Goal: Transaction & Acquisition: Purchase product/service

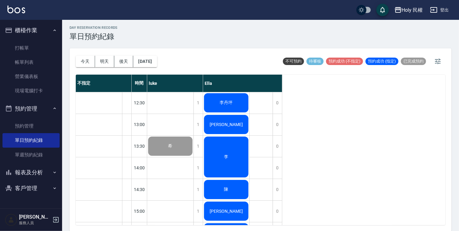
scroll to position [219, 0]
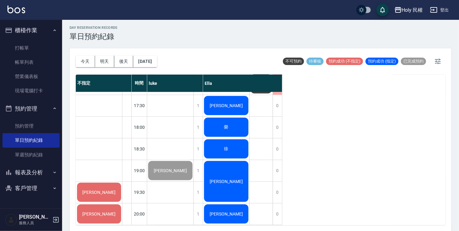
click at [93, 183] on div "[PERSON_NAME]" at bounding box center [99, 192] width 46 height 21
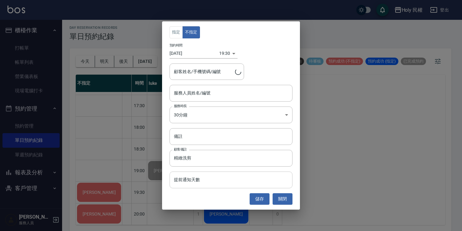
type input "[PERSON_NAME]/0952593908"
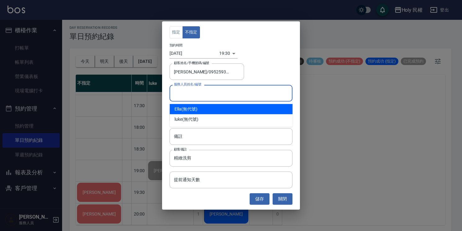
click at [217, 93] on input "服務人員姓名/編號" at bounding box center [230, 93] width 117 height 11
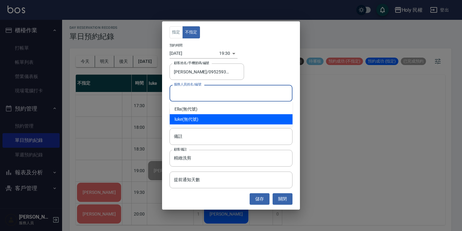
click at [204, 119] on div "luke (無代號)" at bounding box center [230, 119] width 123 height 10
type input "luke(無代號)"
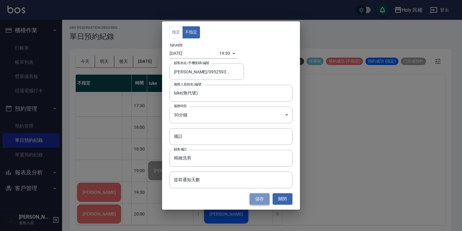
click at [263, 199] on button "儲存" at bounding box center [259, 199] width 20 height 11
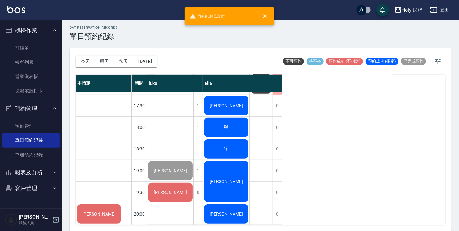
click at [169, 168] on span "[PERSON_NAME]" at bounding box center [170, 170] width 36 height 5
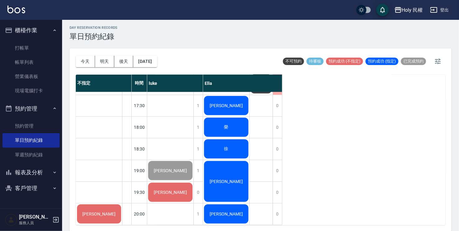
click at [168, 190] on span "[PERSON_NAME]" at bounding box center [170, 192] width 36 height 5
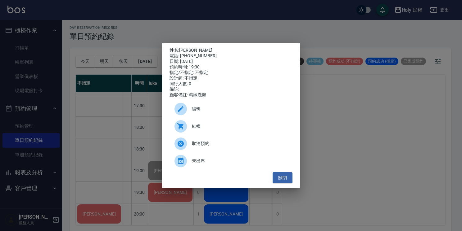
click at [196, 128] on span "結帳" at bounding box center [240, 126] width 96 height 7
click at [283, 180] on button "關閉" at bounding box center [282, 177] width 20 height 11
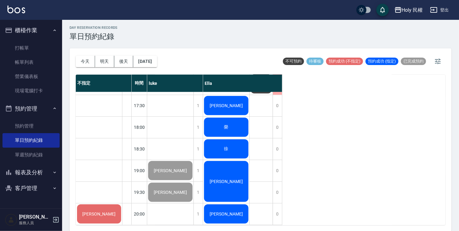
click at [101, 212] on span "[PERSON_NAME]" at bounding box center [99, 214] width 36 height 5
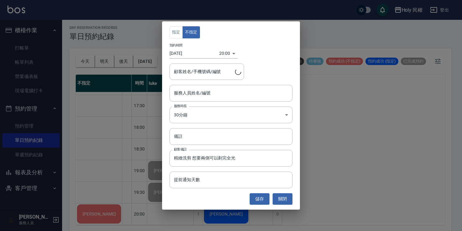
type input "王宜哲/0983449189"
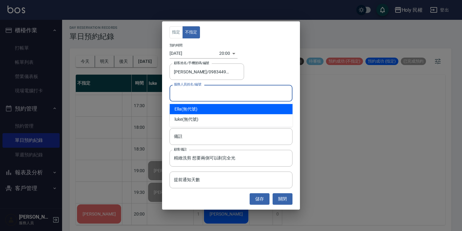
click at [210, 96] on input "服務人員姓名/編號" at bounding box center [230, 93] width 117 height 11
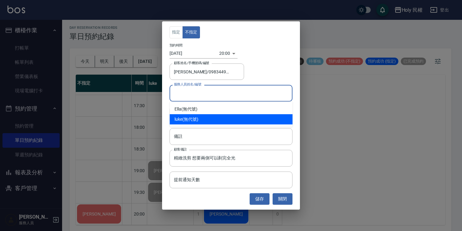
click at [200, 120] on div "luke (無代號)" at bounding box center [230, 119] width 123 height 10
type input "luke(無代號)"
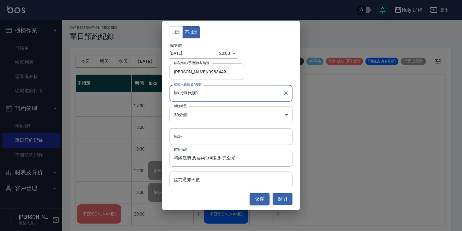
click at [260, 199] on button "儲存" at bounding box center [259, 199] width 20 height 11
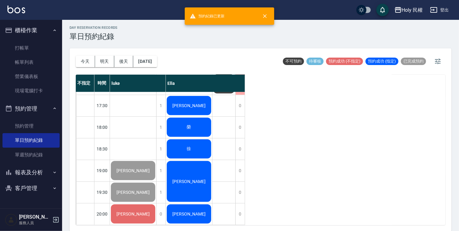
click at [132, 215] on div "[PERSON_NAME]" at bounding box center [133, 214] width 46 height 21
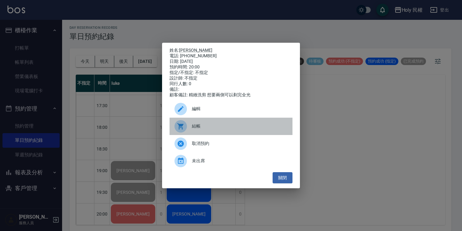
click at [195, 128] on span "結帳" at bounding box center [240, 126] width 96 height 7
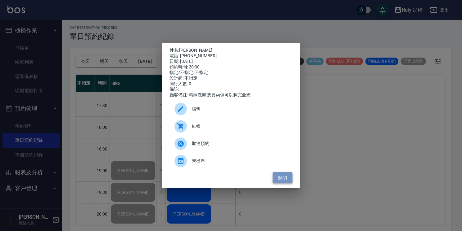
click at [288, 184] on button "關閉" at bounding box center [282, 177] width 20 height 11
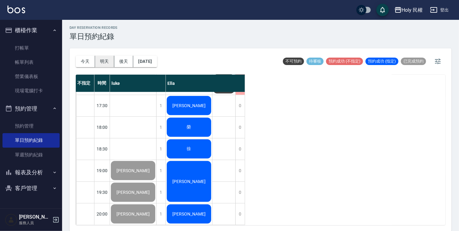
click at [105, 60] on button "明天" at bounding box center [104, 61] width 19 height 11
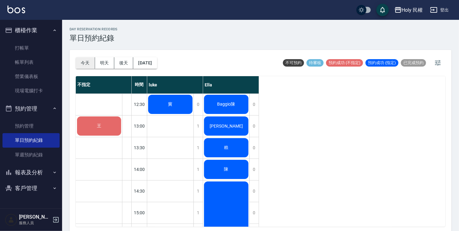
click at [86, 64] on button "今天" at bounding box center [85, 62] width 19 height 11
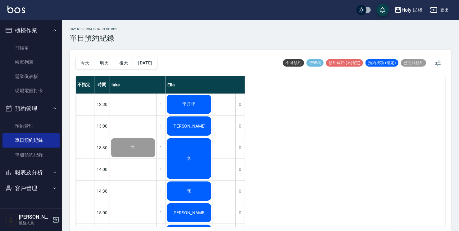
click at [196, 102] on span "李丹坪" at bounding box center [189, 105] width 16 height 6
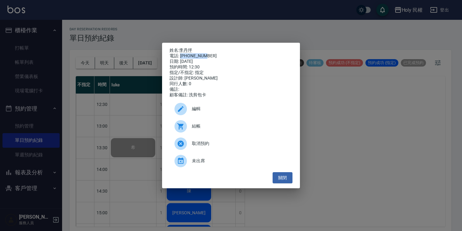
drag, startPoint x: 181, startPoint y: 55, endPoint x: 205, endPoint y: 52, distance: 24.4
click at [205, 53] on div "電話: 0912053267" at bounding box center [230, 56] width 123 height 6
copy div "0912053267"
click at [287, 177] on button "關閉" at bounding box center [282, 177] width 20 height 11
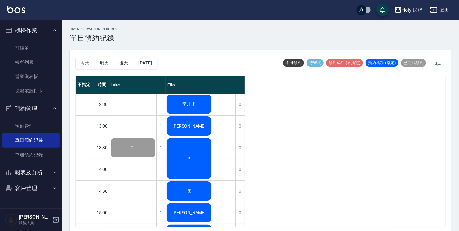
click at [196, 124] on span "[PERSON_NAME]" at bounding box center [189, 126] width 36 height 5
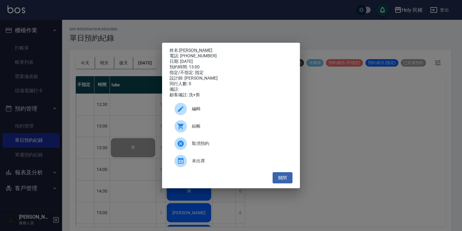
click at [203, 128] on span "結帳" at bounding box center [240, 126] width 96 height 7
click at [289, 181] on button "關閉" at bounding box center [282, 177] width 20 height 11
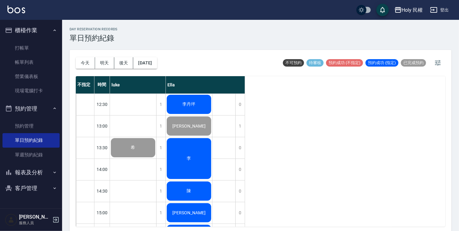
click at [203, 167] on div "李" at bounding box center [189, 158] width 46 height 43
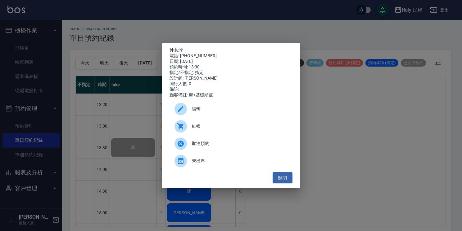
click at [195, 129] on span "結帳" at bounding box center [240, 126] width 96 height 7
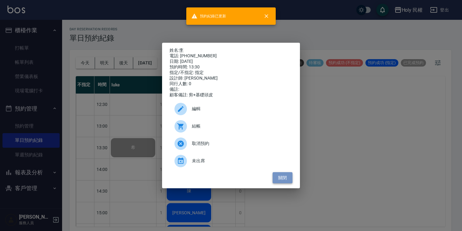
click at [283, 177] on button "關閉" at bounding box center [282, 177] width 20 height 11
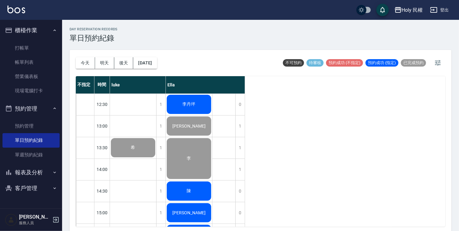
click at [185, 192] on div "陳" at bounding box center [189, 191] width 46 height 21
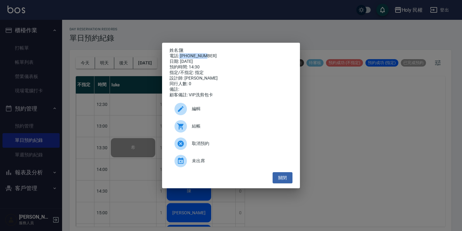
drag, startPoint x: 179, startPoint y: 56, endPoint x: 210, endPoint y: 54, distance: 30.8
click at [210, 54] on div "電話: 0910327005" at bounding box center [230, 56] width 123 height 6
drag, startPoint x: 210, startPoint y: 54, endPoint x: 199, endPoint y: 54, distance: 11.2
copy div "0910327005"
click at [277, 183] on button "關閉" at bounding box center [282, 177] width 20 height 11
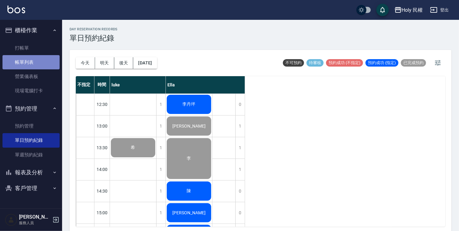
click at [25, 61] on link "帳單列表" at bounding box center [30, 62] width 57 height 14
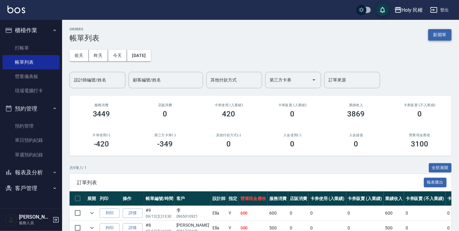
click at [438, 32] on button "新開單" at bounding box center [439, 34] width 23 height 11
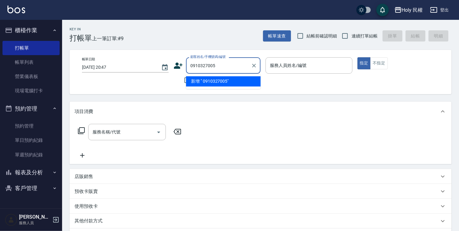
click at [191, 66] on input "0910327005" at bounding box center [219, 65] width 60 height 11
click at [242, 79] on li "陳/0910327005/" at bounding box center [223, 81] width 74 height 10
type input "陳/0910327005/"
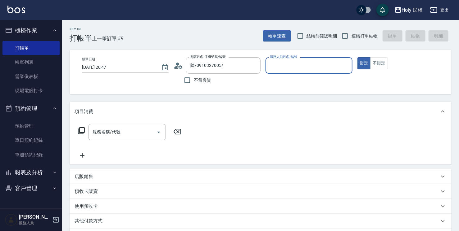
type input "Ella(無代號)"
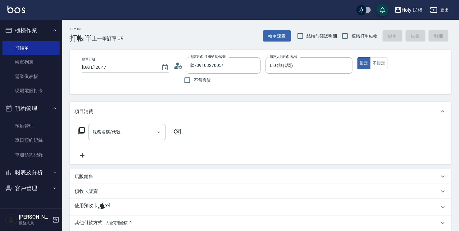
click at [196, 208] on div "使用預收卡 x4" at bounding box center [256, 207] width 364 height 9
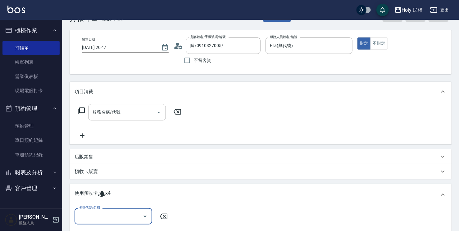
scroll to position [31, 0]
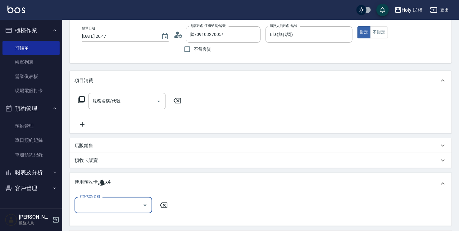
click at [150, 213] on div "卡券代號/名稱" at bounding box center [113, 205] width 78 height 16
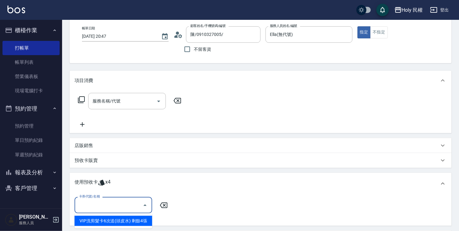
drag, startPoint x: 107, startPoint y: 218, endPoint x: 117, endPoint y: 215, distance: 10.2
click at [107, 218] on div "VIP洗剪髮卡6次送(頭皮水) 剩餘4張" at bounding box center [113, 221] width 78 height 10
type input "VIP洗剪髮卡6次送(頭皮水)"
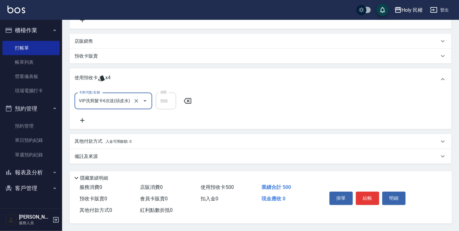
scroll to position [137, 0]
click at [367, 194] on button "結帳" at bounding box center [367, 198] width 23 height 13
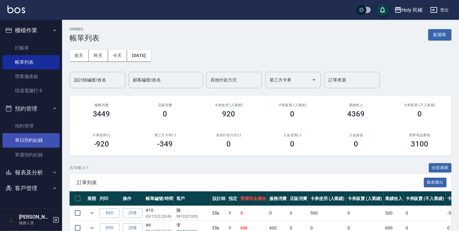
click at [14, 141] on link "單日預約紀錄" at bounding box center [30, 140] width 57 height 14
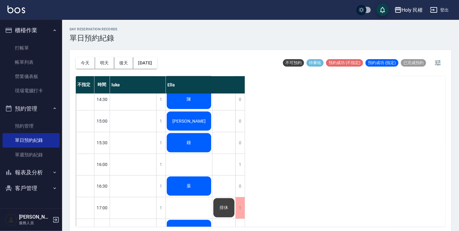
scroll to position [93, 0]
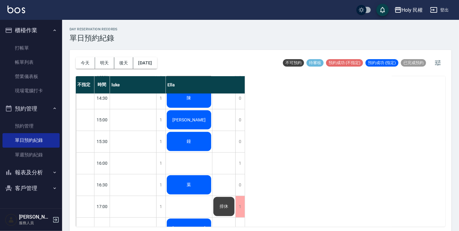
click at [190, 123] on span "[PERSON_NAME]" at bounding box center [189, 120] width 36 height 5
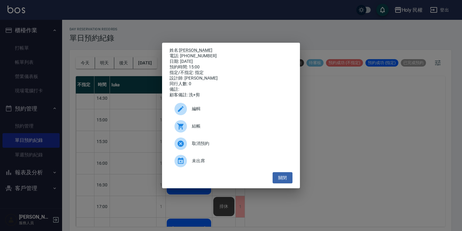
click at [197, 128] on span "結帳" at bounding box center [240, 126] width 96 height 7
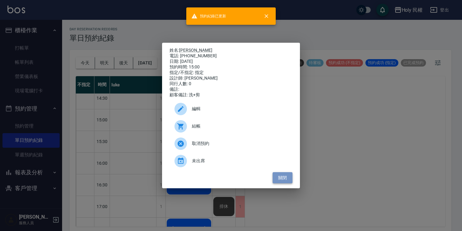
click at [283, 183] on button "關閉" at bounding box center [282, 177] width 20 height 11
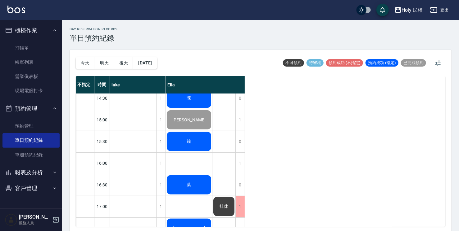
scroll to position [124, 0]
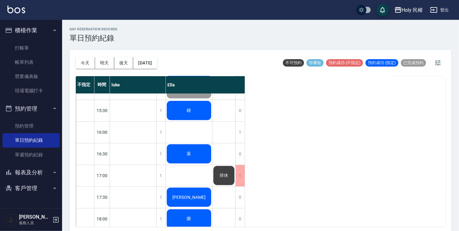
click at [187, 110] on span "鐘" at bounding box center [189, 111] width 7 height 6
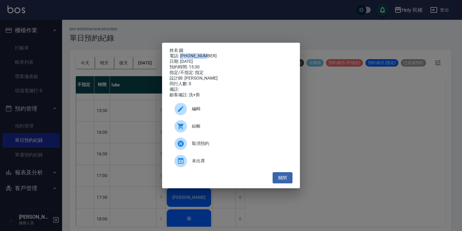
drag, startPoint x: 180, startPoint y: 54, endPoint x: 205, endPoint y: 53, distance: 25.1
click at [205, 53] on div "電話: 0982514312" at bounding box center [230, 56] width 123 height 6
drag, startPoint x: 205, startPoint y: 53, endPoint x: 200, endPoint y: 54, distance: 5.3
copy div "0982514312"
drag, startPoint x: 279, startPoint y: 187, endPoint x: 280, endPoint y: 182, distance: 5.3
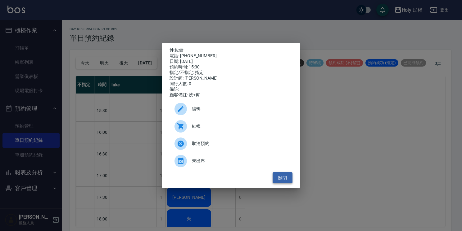
click at [280, 186] on div "姓名: 鐘 電話: 0982514312 日期: 2025/09/12 預約時間: 15:30 指定/不指定: 指定 設計師: Ella 同行人數: 0 備註…" at bounding box center [231, 116] width 138 height 146
drag, startPoint x: 279, startPoint y: 181, endPoint x: 198, endPoint y: 148, distance: 87.6
click at [278, 180] on button "關閉" at bounding box center [282, 177] width 20 height 11
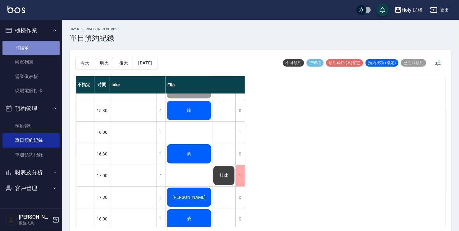
click at [34, 49] on link "打帳單" at bounding box center [30, 48] width 57 height 14
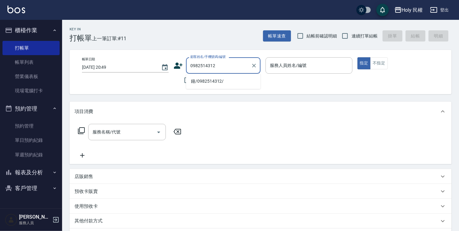
click at [195, 80] on li "鐘/0982514312/" at bounding box center [223, 81] width 74 height 10
type input "鐘/0982514312/"
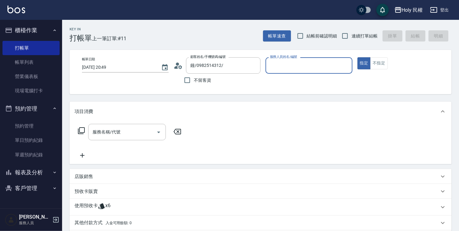
click at [300, 68] on input "服務人員姓名/編號" at bounding box center [308, 65] width 81 height 11
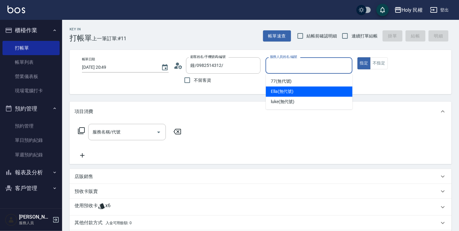
click at [285, 92] on span "Ella (無代號)" at bounding box center [282, 91] width 23 height 7
type input "Ella(無代號)"
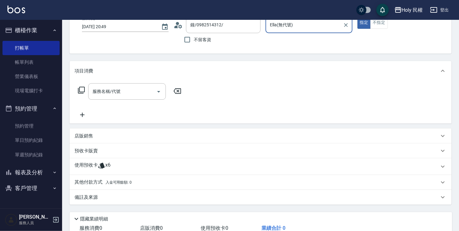
scroll to position [83, 0]
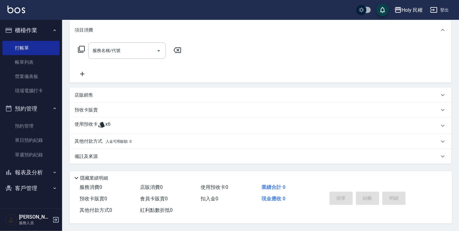
click at [161, 125] on div "使用預收卡 x6" at bounding box center [256, 125] width 364 height 9
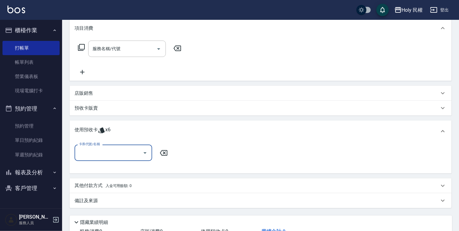
scroll to position [0, 0]
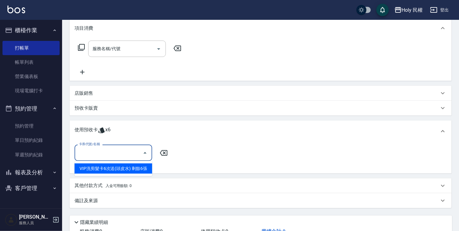
click at [132, 156] on input "卡券代號/名稱" at bounding box center [108, 153] width 63 height 11
click at [141, 164] on div "VIP洗剪髮卡6次送(頭皮水) 剩餘6張" at bounding box center [113, 169] width 78 height 10
type input "VIP洗剪髮卡6次送(頭皮水)"
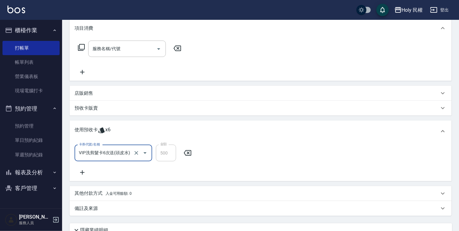
click at [142, 167] on div "卡券代號/名稱 VIP洗剪髮卡6次送(頭皮水) 卡券代號/名稱 金額 500 金額" at bounding box center [260, 161] width 372 height 32
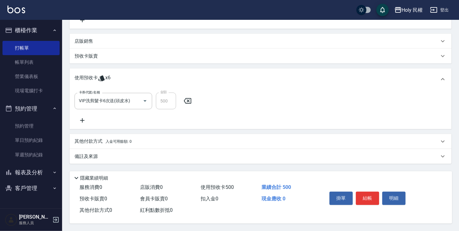
click at [254, 154] on div "備註及來源" at bounding box center [256, 157] width 364 height 7
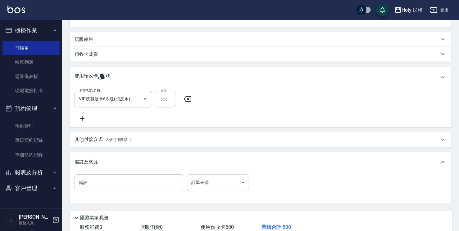
click at [238, 186] on body "Holy 民權 登出 櫃檯作業 打帳單 帳單列表 營業儀表板 現場電腦打卡 預約管理 預約管理 單日預約紀錄 單週預約紀錄 報表及分析 報表目錄 店家日報表 …" at bounding box center [229, 67] width 459 height 409
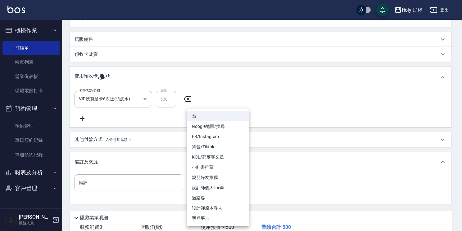
click at [218, 208] on li "設計師原本客人" at bounding box center [218, 209] width 62 height 10
type input "設計師原本客人"
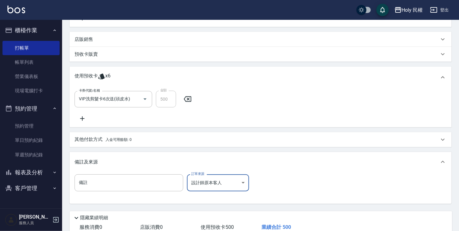
scroll to position [179, 0]
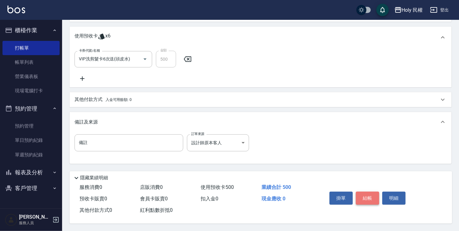
click at [361, 196] on button "結帳" at bounding box center [367, 198] width 23 height 13
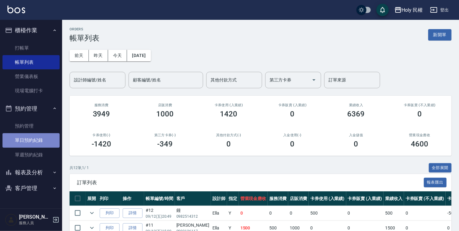
click at [26, 137] on link "單日預約紀錄" at bounding box center [30, 140] width 57 height 14
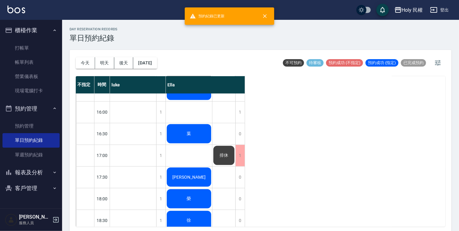
scroll to position [155, 0]
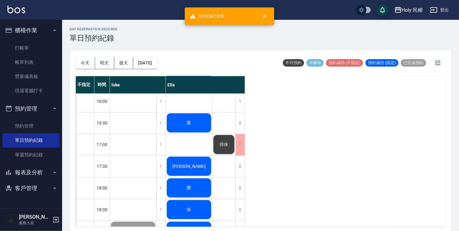
click at [177, 126] on div "葉" at bounding box center [189, 123] width 46 height 21
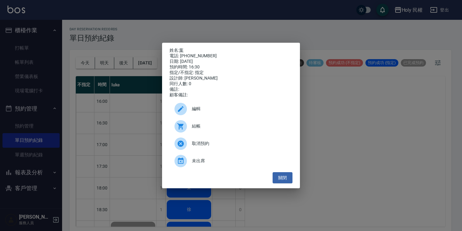
click at [199, 128] on span "結帳" at bounding box center [240, 126] width 96 height 7
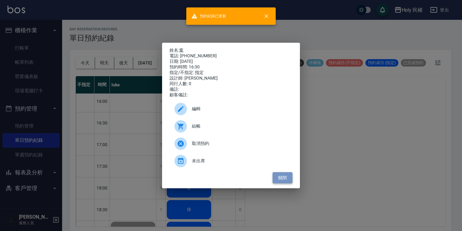
click at [289, 178] on button "關閉" at bounding box center [282, 177] width 20 height 11
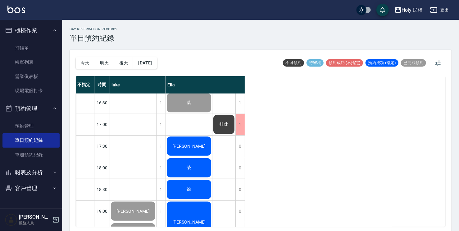
scroll to position [186, 0]
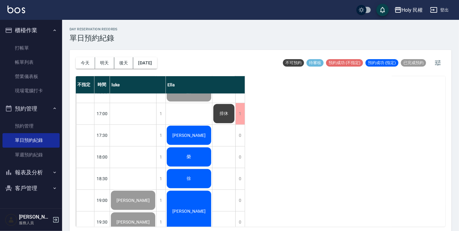
click at [201, 137] on div "[PERSON_NAME]" at bounding box center [189, 135] width 46 height 21
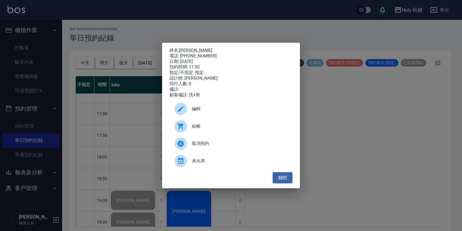
click at [208, 133] on div "結帳" at bounding box center [230, 126] width 123 height 17
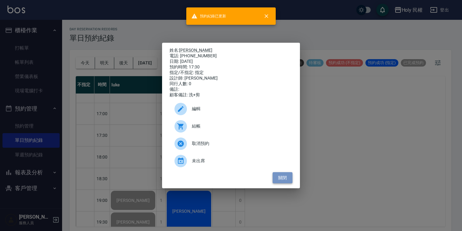
click at [289, 184] on button "關閉" at bounding box center [282, 177] width 20 height 11
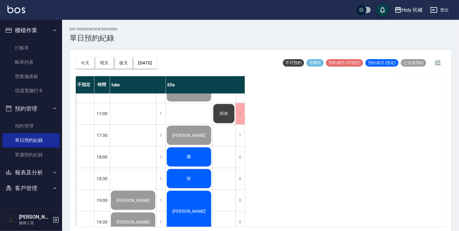
click at [182, 159] on div "榮" at bounding box center [189, 157] width 46 height 21
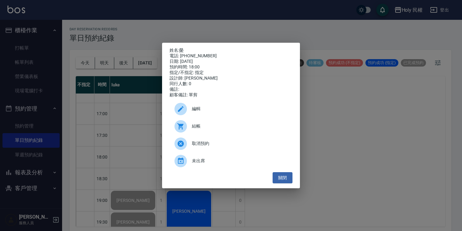
click at [191, 129] on div at bounding box center [182, 126] width 17 height 12
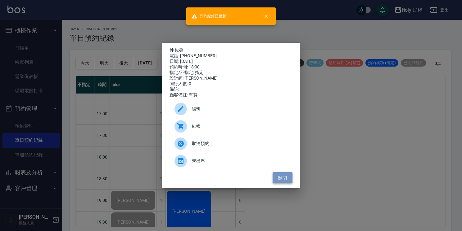
click at [286, 179] on button "關閉" at bounding box center [282, 177] width 20 height 11
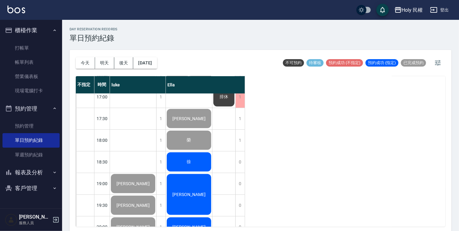
scroll to position [217, 0]
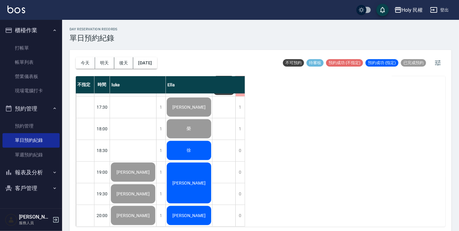
click at [192, 142] on div "徐" at bounding box center [189, 150] width 46 height 21
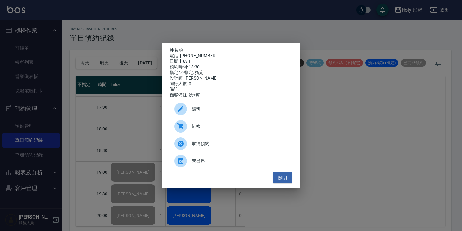
click at [195, 130] on span "結帳" at bounding box center [240, 126] width 96 height 7
click at [284, 177] on button "關閉" at bounding box center [282, 177] width 20 height 11
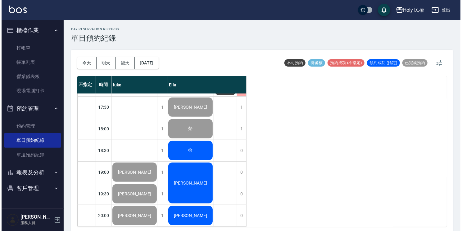
scroll to position [219, 0]
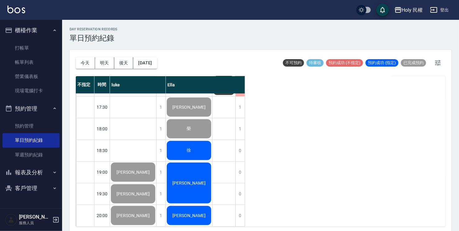
click at [197, 168] on div "[PERSON_NAME]" at bounding box center [189, 183] width 46 height 43
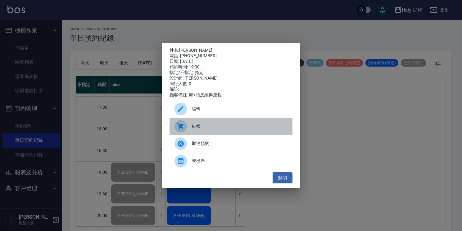
click at [198, 125] on div "結帳" at bounding box center [230, 126] width 123 height 17
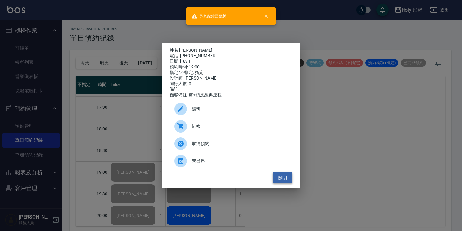
drag, startPoint x: 290, startPoint y: 177, endPoint x: 284, endPoint y: 179, distance: 5.6
click at [289, 177] on button "關閉" at bounding box center [282, 177] width 20 height 11
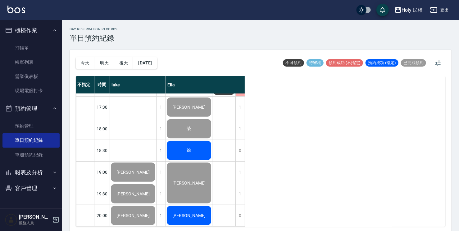
click at [180, 221] on div "[PERSON_NAME]" at bounding box center [189, 215] width 46 height 21
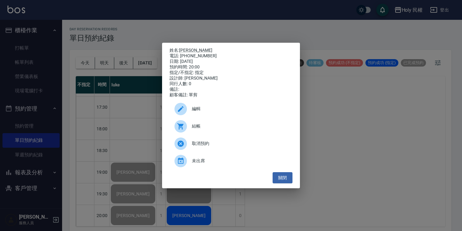
click at [214, 128] on span "結帳" at bounding box center [240, 126] width 96 height 7
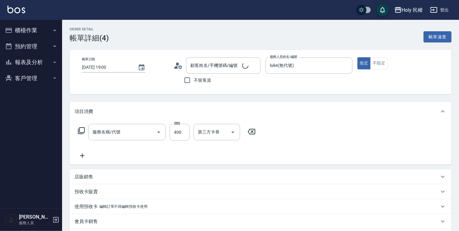
type input "2025/09/12 19:00"
type input "luke(無代號)"
type input "楊/0963455456/"
type input "洗剪(3)"
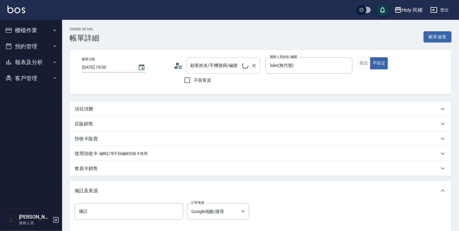
type input "2025/09/12 19:30"
type input "luke(無代號)"
type input "蔡承佑/0952593908/null"
click at [181, 107] on div "項目消費" at bounding box center [256, 109] width 364 height 7
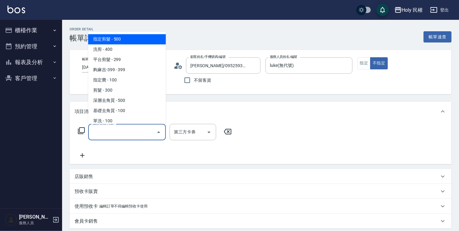
click at [141, 133] on input "服務名稱/代號" at bounding box center [122, 132] width 63 height 11
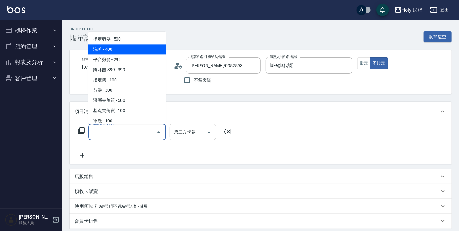
click at [128, 50] on span "洗剪 - 400" at bounding box center [127, 49] width 78 height 10
type input "洗剪(3)"
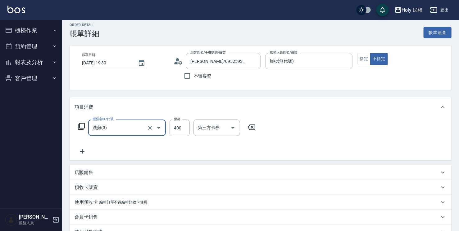
scroll to position [124, 0]
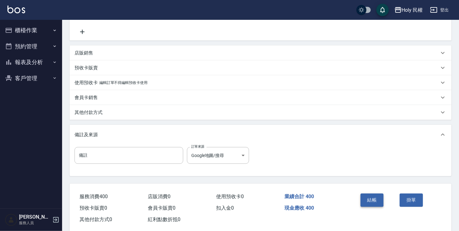
click at [365, 199] on button "結帳" at bounding box center [371, 200] width 23 height 13
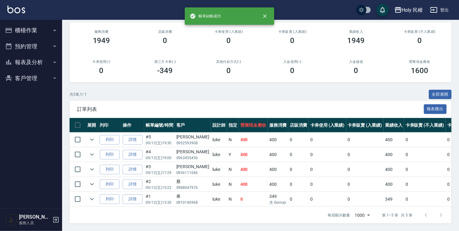
scroll to position [77, 0]
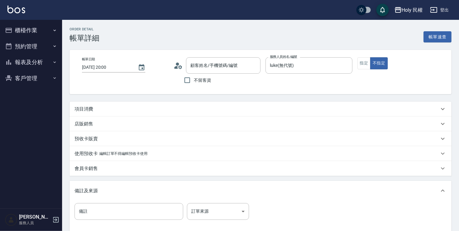
type input "[DATE] 20:00"
type input "luke(無代號)"
type input "[PERSON_NAME]/0983449189/null"
click at [208, 112] on div "項目消費" at bounding box center [256, 109] width 364 height 7
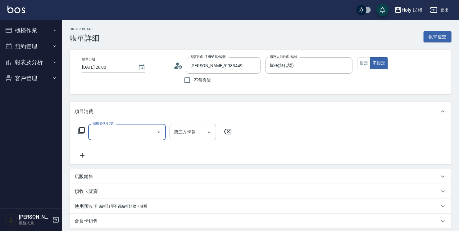
click at [122, 133] on input "服務名稱/代號" at bounding box center [122, 132] width 63 height 11
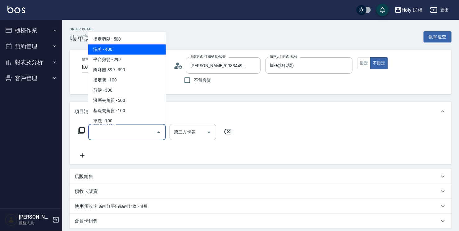
click at [121, 52] on span "洗剪 - 400" at bounding box center [127, 49] width 78 height 10
type input "洗剪(3)"
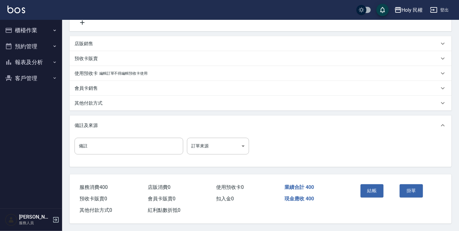
scroll to position [135, 0]
click at [374, 188] on button "結帳" at bounding box center [371, 191] width 23 height 13
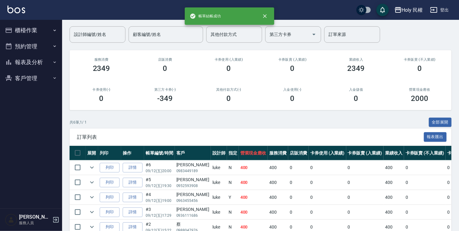
scroll to position [92, 0]
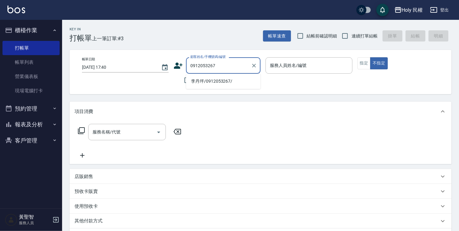
click at [231, 80] on li "李丹坪/0912053267/" at bounding box center [223, 81] width 74 height 10
type input "李丹坪/0912053267/"
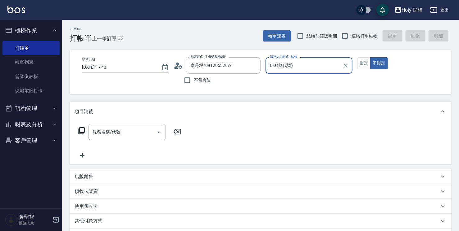
type input "Ella(無代號)"
click at [367, 64] on button "指定" at bounding box center [363, 63] width 13 height 12
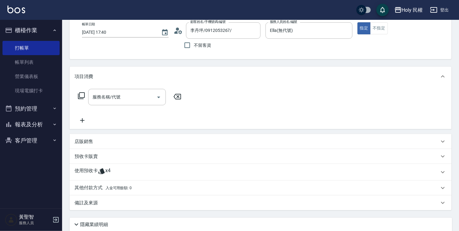
scroll to position [83, 0]
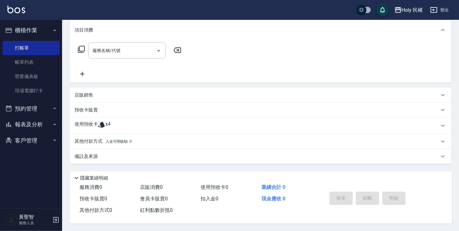
click at [202, 121] on div "使用預收卡 x4" at bounding box center [256, 125] width 364 height 9
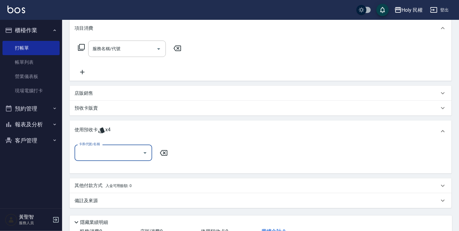
scroll to position [0, 0]
click at [149, 148] on div "卡券代號/名稱" at bounding box center [113, 153] width 78 height 16
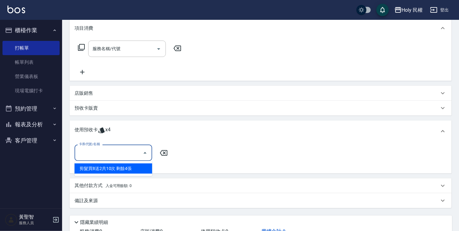
click at [142, 166] on div "剪髮買8送2共10次 剩餘4張" at bounding box center [113, 169] width 78 height 10
type input "剪髮買8送2共10次"
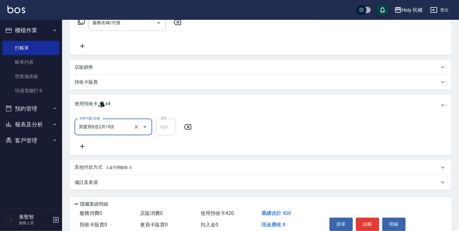
scroll to position [137, 0]
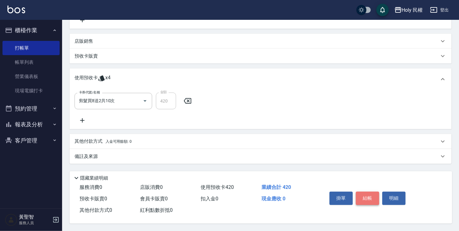
click at [370, 195] on button "結帳" at bounding box center [367, 198] width 23 height 13
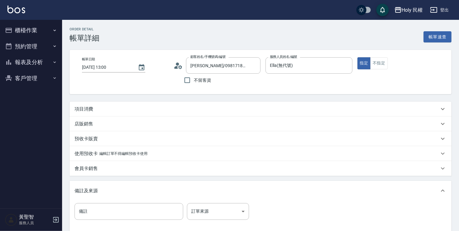
click at [167, 110] on div "項目消費" at bounding box center [256, 109] width 364 height 7
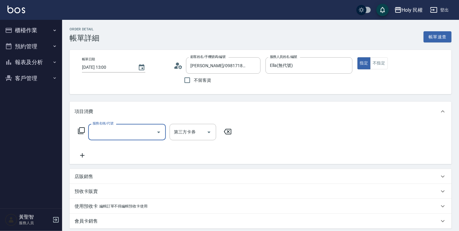
click at [149, 129] on input "服務名稱/代號" at bounding box center [122, 132] width 63 height 11
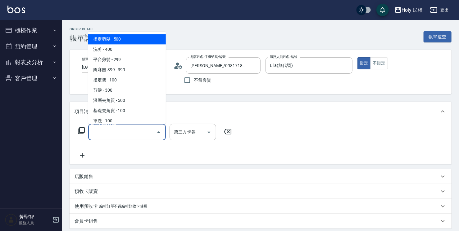
click at [151, 39] on span "指定剪髮 - 500" at bounding box center [127, 39] width 78 height 10
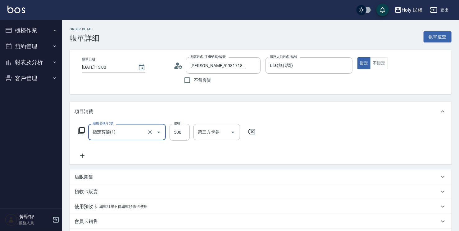
type input "指定剪髮(1)"
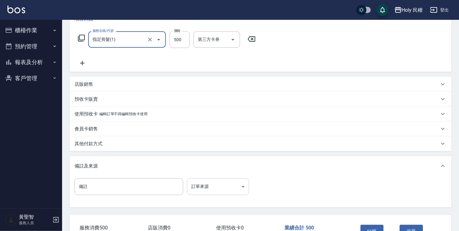
scroll to position [93, 0]
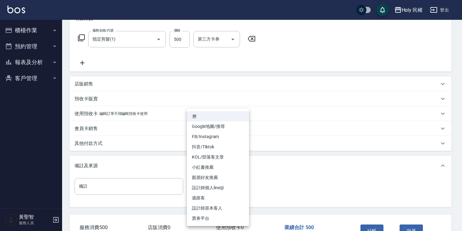
click at [225, 186] on body "Holy 民權 登出 櫃檯作業 打帳單 帳單列表 營業儀表板 現場電腦打卡 預約管理 預約管理 單日預約紀錄 單週預約紀錄 報表及分析 報表目錄 店家日報表 …" at bounding box center [231, 89] width 462 height 365
click at [217, 208] on li "設計師原本客人" at bounding box center [218, 209] width 62 height 10
type input "設計師原本客人"
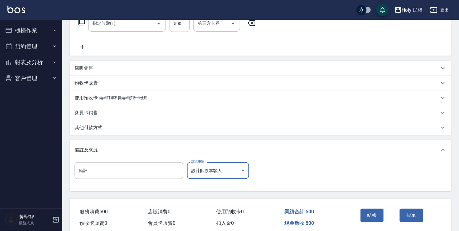
scroll to position [124, 0]
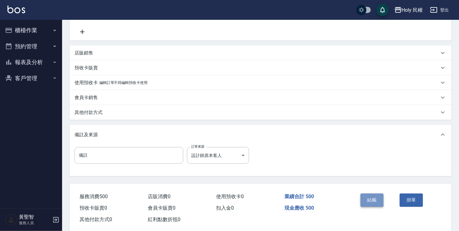
click at [379, 202] on button "結帳" at bounding box center [371, 200] width 23 height 13
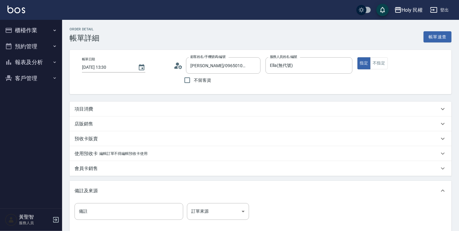
click at [190, 111] on div "項目消費" at bounding box center [256, 109] width 364 height 7
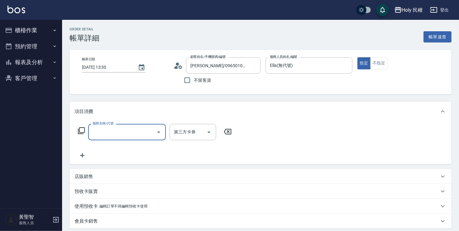
click at [148, 125] on div "服務名稱/代號" at bounding box center [127, 132] width 78 height 16
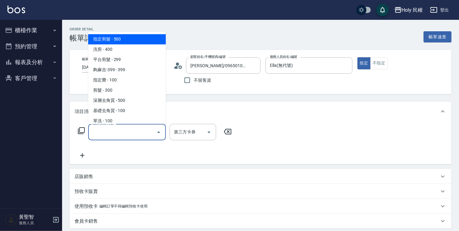
drag, startPoint x: 153, startPoint y: 41, endPoint x: 80, endPoint y: 106, distance: 97.1
click at [152, 41] on span "指定剪髮 - 500" at bounding box center [127, 39] width 78 height 10
type input "指定剪髮(1)"
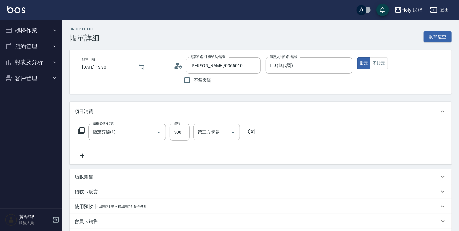
click at [85, 157] on icon at bounding box center [82, 155] width 16 height 7
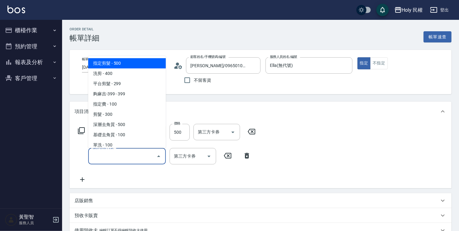
click at [111, 155] on input "服務名稱/代號" at bounding box center [122, 156] width 63 height 11
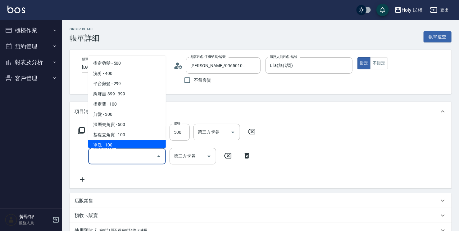
click at [109, 143] on span "單洗 - 100" at bounding box center [127, 145] width 78 height 10
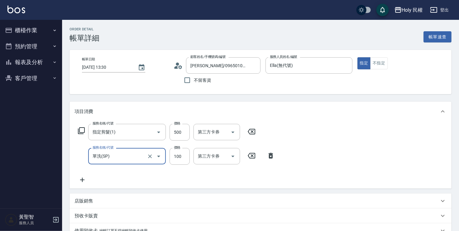
click at [111, 152] on input "單洗(SP)" at bounding box center [118, 156] width 55 height 11
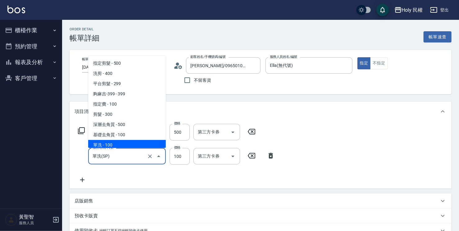
scroll to position [2, 0]
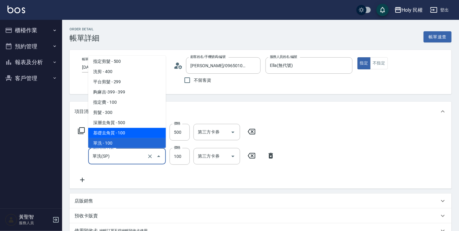
click at [122, 132] on span "基礎去角質 - 100" at bounding box center [127, 133] width 78 height 10
type input "基礎去角質(SH)"
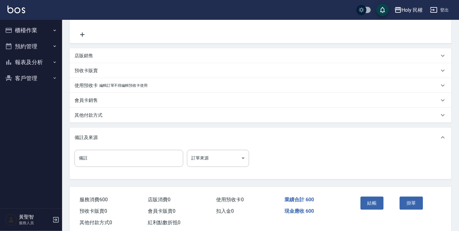
scroll to position [155, 0]
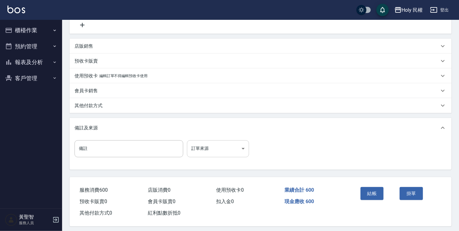
click at [231, 150] on body "Holy 民權 登出 櫃檯作業 打帳單 帳單列表 營業儀表板 現場電腦打卡 預約管理 預約管理 單日預約紀錄 單週預約紀錄 報表及分析 報表目錄 店家日報表 …" at bounding box center [229, 39] width 459 height 389
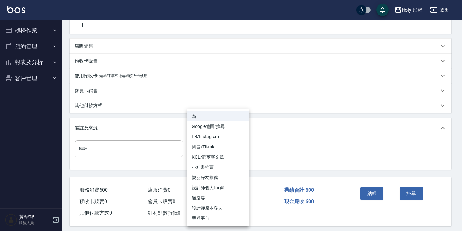
click at [227, 208] on li "設計師原本客人" at bounding box center [218, 209] width 62 height 10
type input "設計師原本客人"
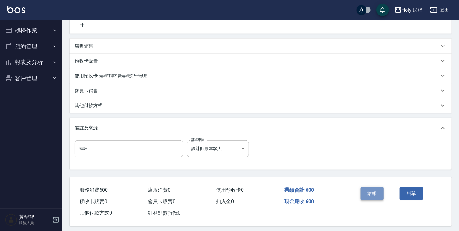
drag, startPoint x: 369, startPoint y: 196, endPoint x: 355, endPoint y: 187, distance: 16.4
click at [369, 196] on button "結帳" at bounding box center [371, 193] width 23 height 13
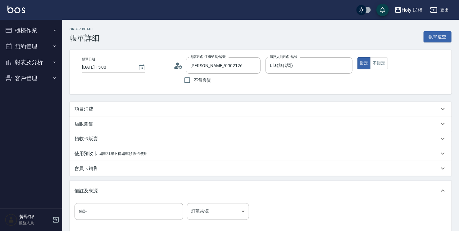
click at [138, 117] on div "店販銷售" at bounding box center [260, 124] width 382 height 15
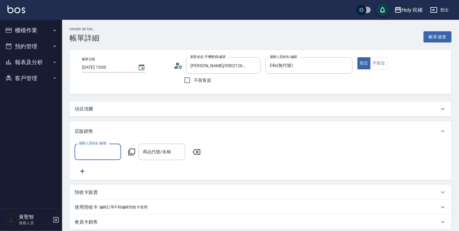
click at [93, 152] on input "服務人員姓名/編號" at bounding box center [97, 152] width 41 height 11
click at [89, 168] on span "Ella (無代號)" at bounding box center [90, 168] width 23 height 7
type input "Ella(無代號)"
click at [146, 109] on div "項目消費" at bounding box center [256, 109] width 364 height 7
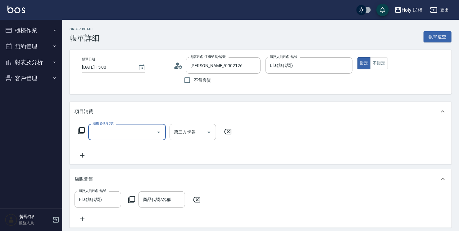
click at [103, 133] on input "服務名稱/代號" at bounding box center [122, 132] width 63 height 11
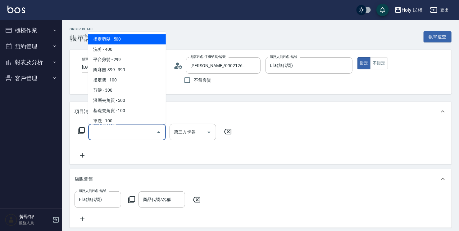
click at [113, 37] on span "指定剪髮 - 500" at bounding box center [127, 39] width 78 height 10
type input "指定剪髮(1)"
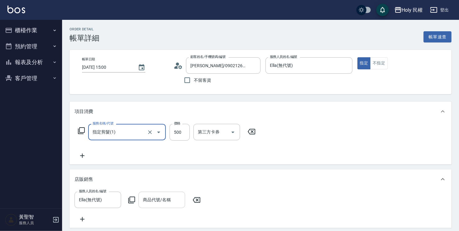
click at [150, 203] on input "商品代號/名稱" at bounding box center [161, 200] width 41 height 11
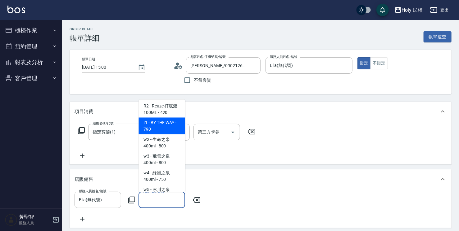
scroll to position [496, 0]
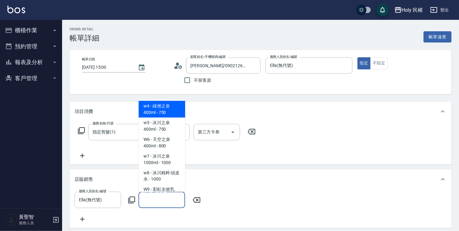
click at [169, 118] on span "w4 - 綠洲之泉400ml - 750" at bounding box center [161, 109] width 47 height 17
type input "綠洲之泉400ml"
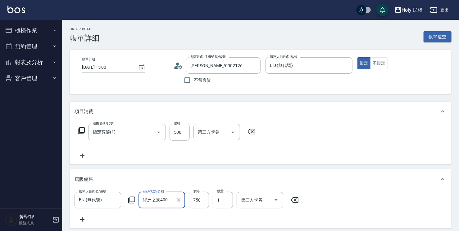
click at [171, 204] on input "綠洲之泉400ml" at bounding box center [157, 200] width 32 height 11
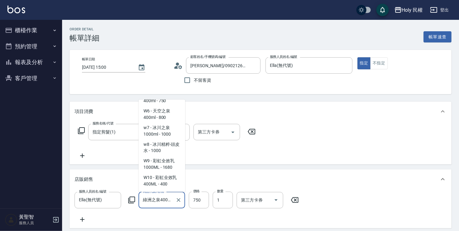
scroll to position [538, 0]
click at [198, 200] on input "750" at bounding box center [199, 200] width 20 height 17
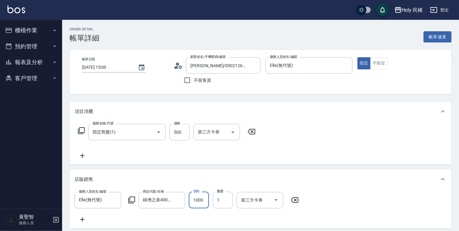
type input "1000"
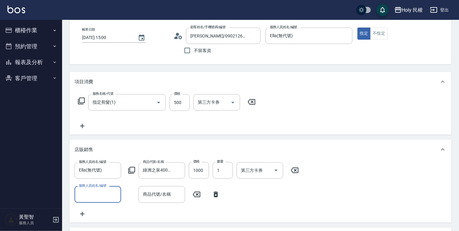
scroll to position [62, 0]
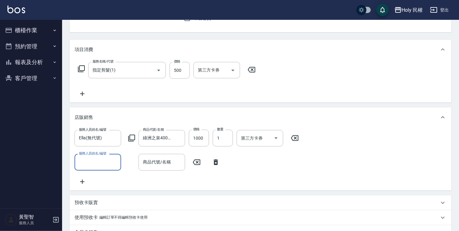
click at [216, 159] on icon at bounding box center [216, 162] width 16 height 7
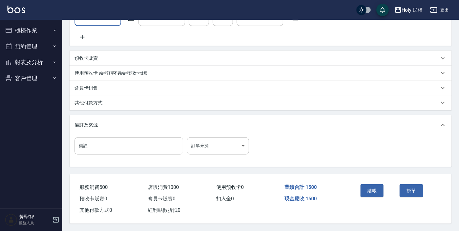
scroll to position [189, 0]
click at [239, 153] on div "備註 備註 訂單來源 ​ 訂單來源" at bounding box center [260, 150] width 372 height 24
click at [238, 146] on body "Holy 民權 登出 櫃檯作業 打帳單 帳單列表 營業儀表板 現場電腦打卡 預約管理 預約管理 單日預約紀錄 單週預約紀錄 報表及分析 報表目錄 店家日報表 …" at bounding box center [229, 24] width 459 height 414
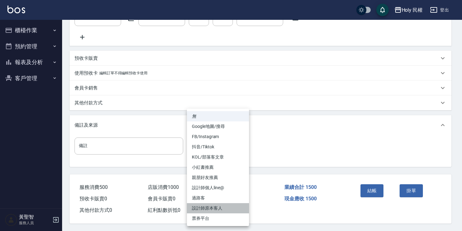
click at [232, 209] on li "設計師原本客人" at bounding box center [218, 209] width 62 height 10
type input "設計師原本客人"
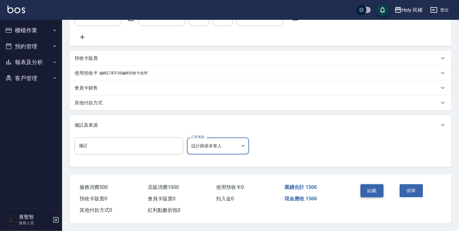
click at [378, 189] on button "結帳" at bounding box center [371, 191] width 23 height 13
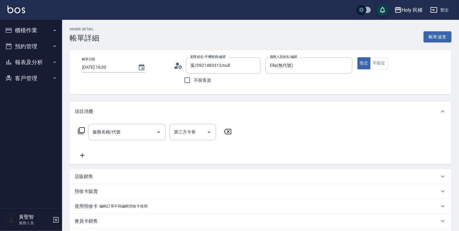
click at [134, 131] on input "服務名稱/代號" at bounding box center [122, 132] width 63 height 11
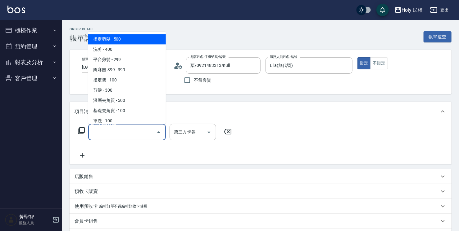
click at [142, 39] on span "指定剪髮 - 500" at bounding box center [127, 39] width 78 height 10
type input "指定剪髮(1)"
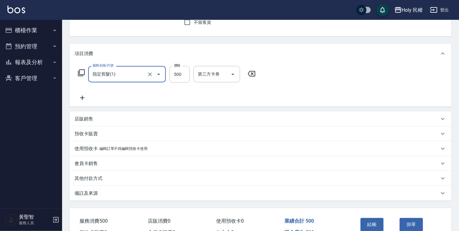
scroll to position [94, 0]
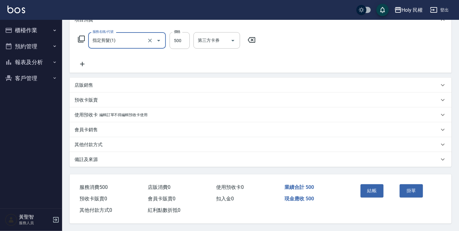
click at [168, 157] on div "備註及來源" at bounding box center [256, 160] width 364 height 7
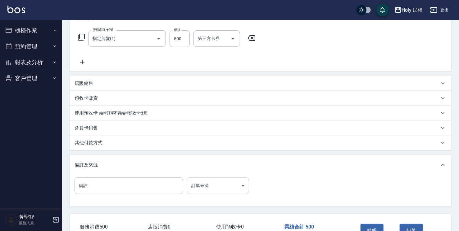
click at [187, 194] on body "Holy 民權 登出 櫃檯作業 打帳單 帳單列表 營業儀表板 現場電腦打卡 預約管理 預約管理 單日預約紀錄 單週預約紀錄 報表及分析 報表目錄 店家日報表 …" at bounding box center [229, 88] width 459 height 365
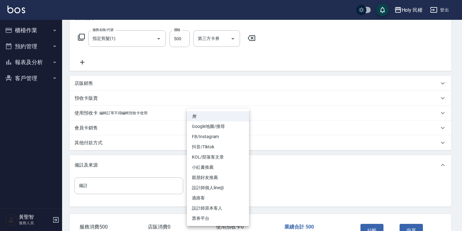
click at [210, 181] on li "親朋好友推薦" at bounding box center [218, 178] width 62 height 10
type input "親朋好友推薦"
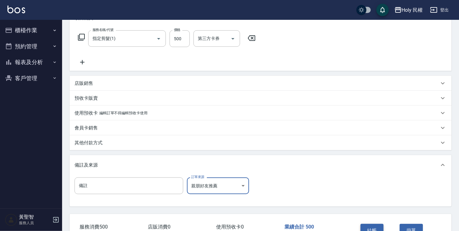
click at [379, 225] on button "結帳" at bounding box center [371, 230] width 23 height 13
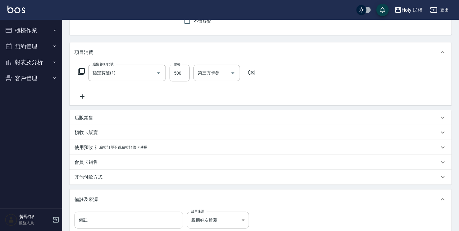
scroll to position [1, 0]
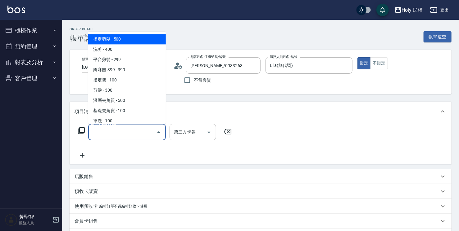
click at [130, 38] on span "指定剪髮 - 500" at bounding box center [127, 39] width 78 height 10
type input "指定剪髮(1)"
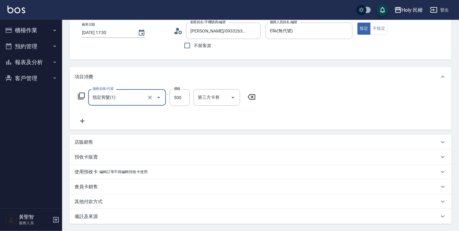
scroll to position [93, 0]
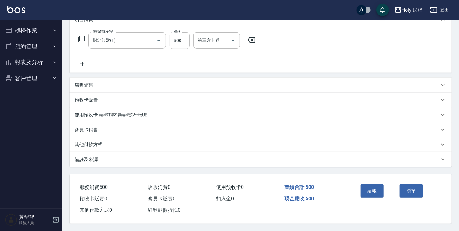
click at [174, 161] on div "備註及來源" at bounding box center [256, 160] width 364 height 7
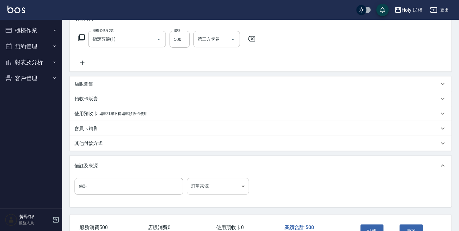
click at [191, 187] on body "Holy 民權 登出 櫃檯作業 打帳單 帳單列表 營業儀表板 現場電腦打卡 預約管理 預約管理 單日預約紀錄 單週預約紀錄 報表及分析 報表目錄 店家日報表 …" at bounding box center [229, 89] width 459 height 365
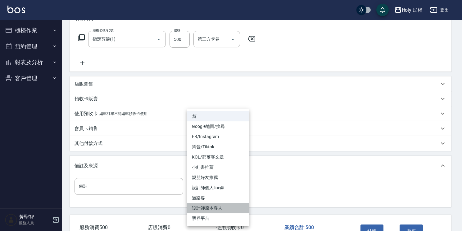
click at [223, 212] on li "設計師原本客人" at bounding box center [218, 209] width 62 height 10
type input "設計師原本客人"
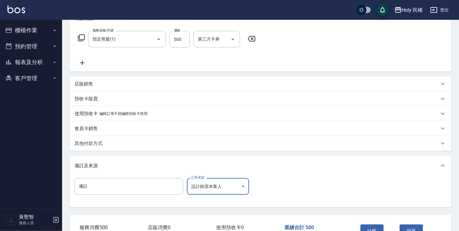
click at [380, 230] on button "結帳" at bounding box center [371, 231] width 23 height 13
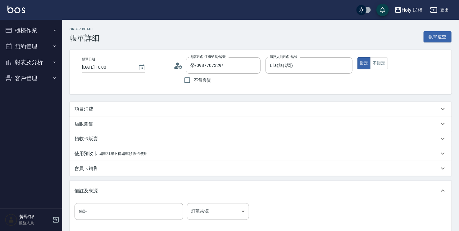
click at [190, 110] on div "項目消費" at bounding box center [256, 109] width 364 height 7
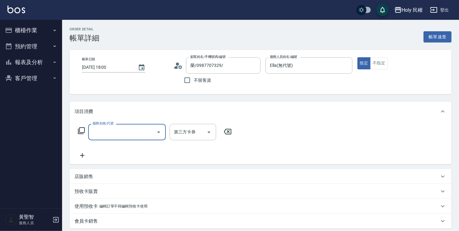
click at [141, 128] on input "服務名稱/代號" at bounding box center [122, 132] width 63 height 11
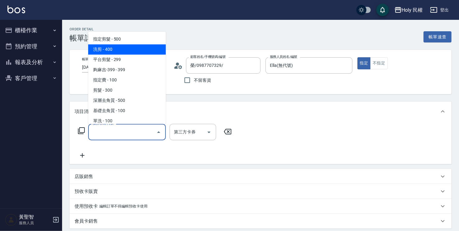
click at [130, 49] on span "洗剪 - 400" at bounding box center [127, 49] width 78 height 10
type input "洗剪(3)"
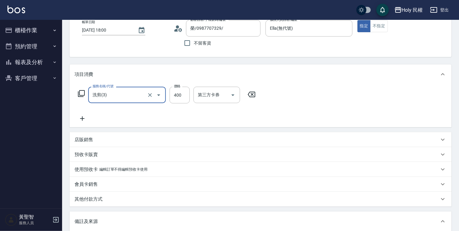
scroll to position [62, 0]
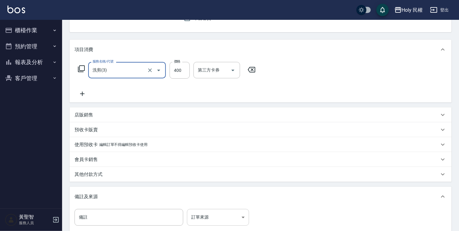
click at [226, 213] on body "Holy 民權 登出 櫃檯作業 打帳單 帳單列表 營業儀表板 現場電腦打卡 預約管理 預約管理 單日預約紀錄 單週預約紀錄 報表及分析 報表目錄 店家日報表 …" at bounding box center [229, 120] width 459 height 365
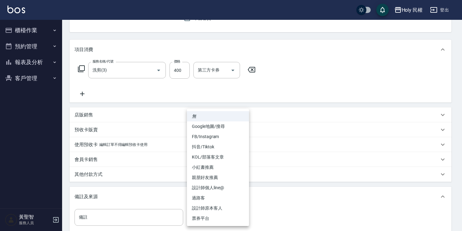
click at [227, 211] on li "設計師原本客人" at bounding box center [218, 209] width 62 height 10
type input "設計師原本客人"
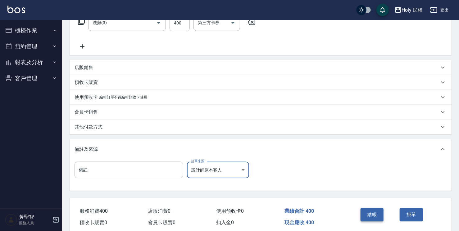
scroll to position [135, 0]
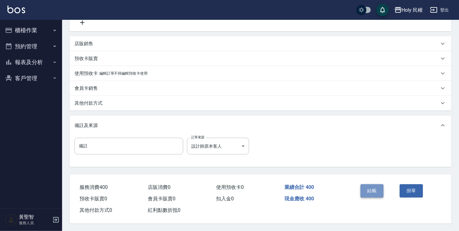
click at [373, 191] on button "結帳" at bounding box center [371, 191] width 23 height 13
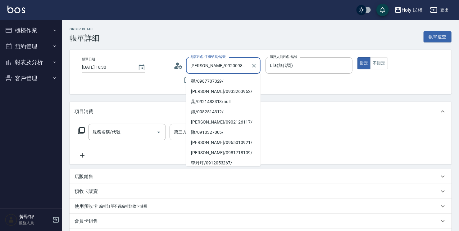
drag, startPoint x: 196, startPoint y: 67, endPoint x: 222, endPoint y: 64, distance: 26.2
click at [222, 64] on input "[PERSON_NAME]/0920098665/" at bounding box center [219, 65] width 60 height 11
click at [12, 30] on icon "button" at bounding box center [8, 30] width 7 height 7
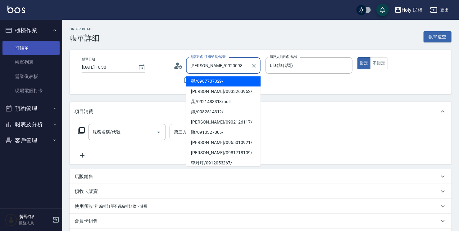
click at [23, 48] on link "打帳單" at bounding box center [30, 48] width 57 height 14
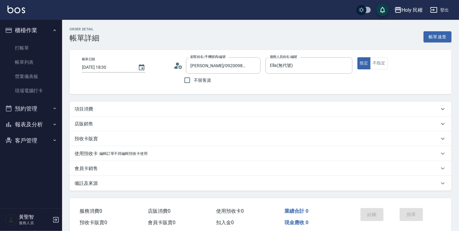
type input "徐/0920098665/"
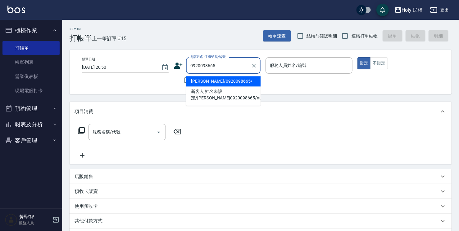
click at [216, 83] on li "徐/0920098665/" at bounding box center [223, 81] width 74 height 10
type input "徐/0920098665/"
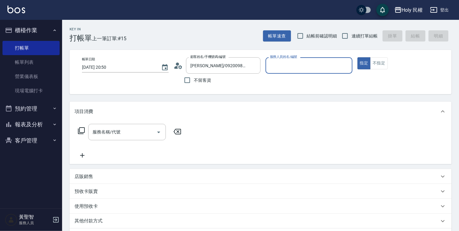
type input "Ella(無代號)"
click at [107, 212] on div "使用預收卡 x4" at bounding box center [260, 207] width 382 height 17
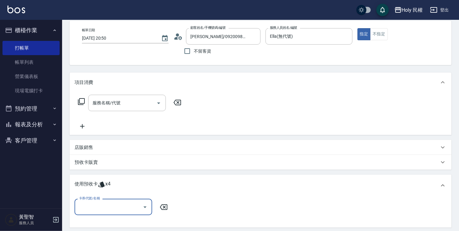
scroll to position [62, 0]
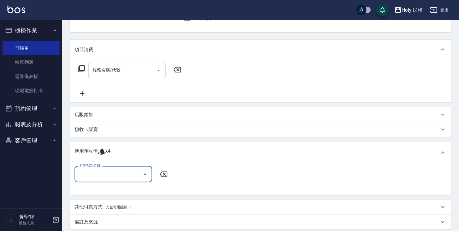
click at [114, 180] on div "卡券代號/名稱" at bounding box center [113, 174] width 78 height 16
click at [130, 190] on div "VIP洗剪髮卡6次送(頭皮水) 剩餘4張" at bounding box center [113, 190] width 78 height 10
type input "VIP洗剪髮卡6次送(頭皮水)"
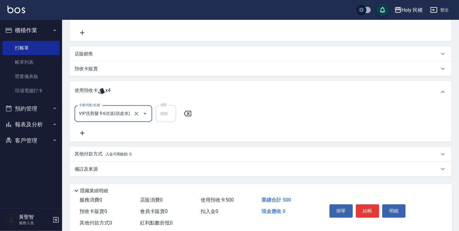
scroll to position [124, 0]
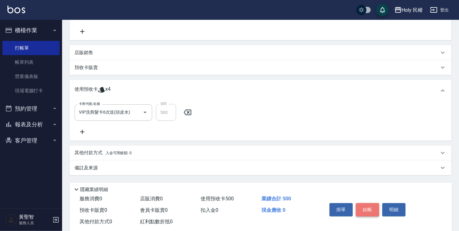
click at [370, 207] on button "結帳" at bounding box center [367, 210] width 23 height 13
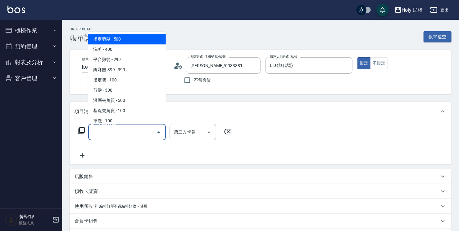
drag, startPoint x: 133, startPoint y: 40, endPoint x: 128, endPoint y: 50, distance: 11.0
click at [133, 40] on span "指定剪髮 - 500" at bounding box center [127, 39] width 78 height 10
type input "指定剪髮(1)"
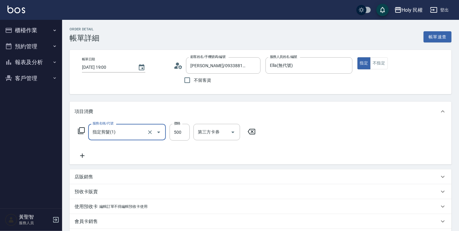
click at [82, 153] on icon at bounding box center [82, 155] width 16 height 7
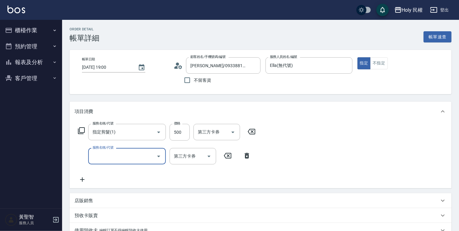
click at [116, 150] on div "服務名稱/代號" at bounding box center [127, 156] width 78 height 16
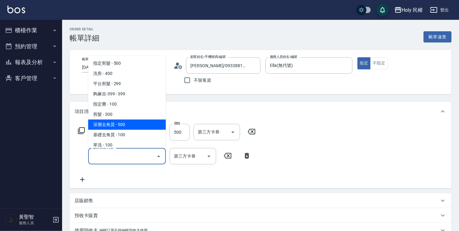
click at [133, 123] on span "深層去角質 - 500" at bounding box center [127, 125] width 78 height 10
type input "深層去角質(sh)"
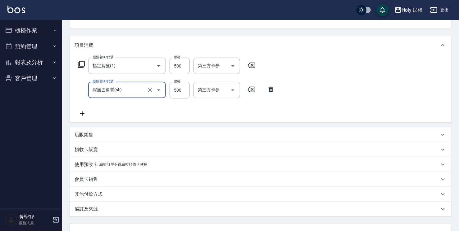
scroll to position [118, 0]
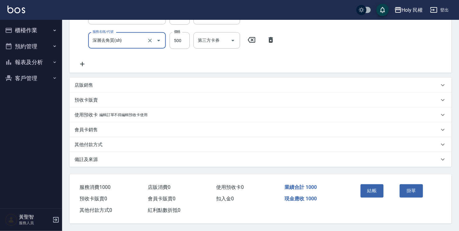
click at [237, 164] on div "備註及來源" at bounding box center [260, 159] width 382 height 15
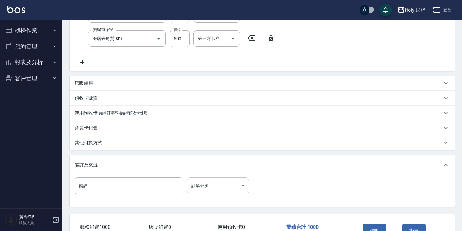
click at [227, 187] on body "Holy 民權 登出 櫃檯作業 打帳單 帳單列表 營業儀表板 現場電腦打卡 預約管理 預約管理 單日預約紀錄 單週預約紀錄 報表及分析 報表目錄 店家日報表 …" at bounding box center [231, 76] width 462 height 389
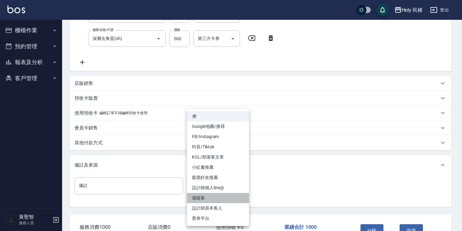
click at [231, 201] on li "過路客" at bounding box center [218, 198] width 62 height 10
drag, startPoint x: 232, startPoint y: 190, endPoint x: 231, endPoint y: 203, distance: 12.8
click at [232, 193] on body "Holy 民權 登出 櫃檯作業 打帳單 帳單列表 營業儀表板 現場電腦打卡 預約管理 預約管理 單日預約紀錄 單週預約紀錄 報表及分析 報表目錄 店家日報表 …" at bounding box center [231, 76] width 462 height 389
click at [228, 209] on li "設計師原本客人" at bounding box center [218, 209] width 62 height 10
type input "設計師原本客人"
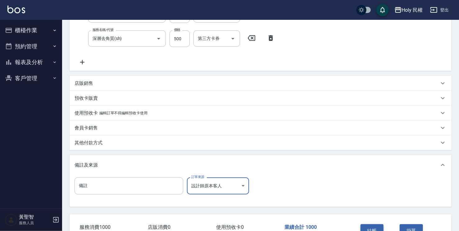
click at [380, 226] on button "結帳" at bounding box center [371, 231] width 23 height 13
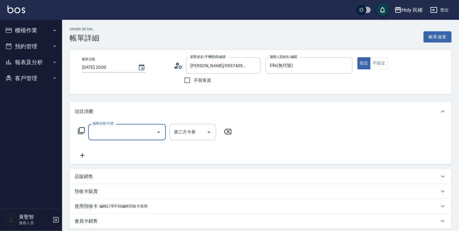
click at [93, 131] on input "服務名稱/代號" at bounding box center [122, 132] width 63 height 11
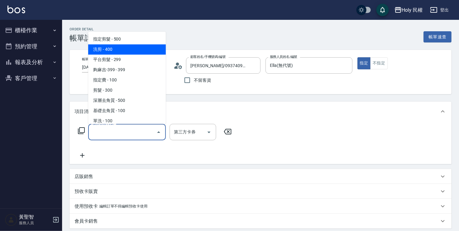
click at [109, 50] on span "洗剪 - 400" at bounding box center [127, 49] width 78 height 10
type input "洗剪(3)"
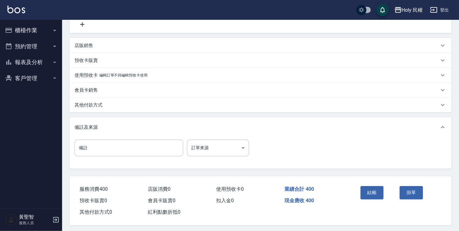
scroll to position [135, 0]
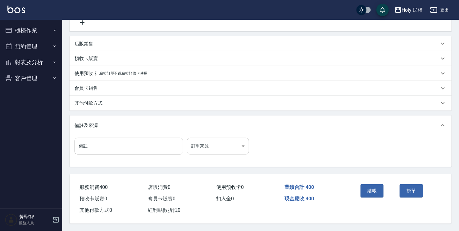
click at [234, 147] on body "Holy 民權 登出 櫃檯作業 打帳單 帳單列表 營業儀表板 現場電腦打卡 預約管理 預約管理 單日預約紀錄 單週預約紀錄 報表及分析 報表目錄 店家日報表 …" at bounding box center [229, 49] width 459 height 365
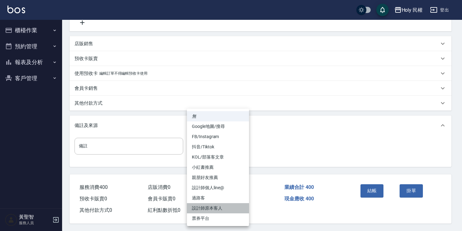
click at [224, 205] on li "設計師原本客人" at bounding box center [218, 209] width 62 height 10
type input "設計師原本客人"
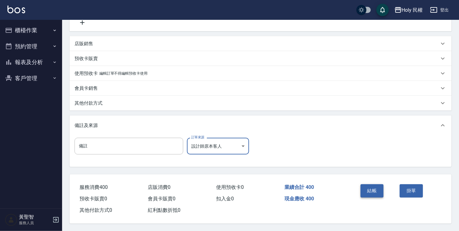
click at [370, 187] on button "結帳" at bounding box center [371, 191] width 23 height 13
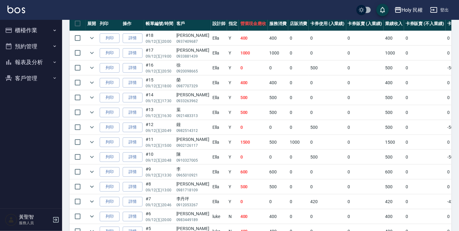
scroll to position [186, 0]
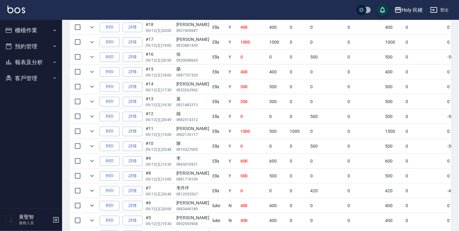
click at [34, 55] on button "報表及分析" at bounding box center [30, 62] width 57 height 16
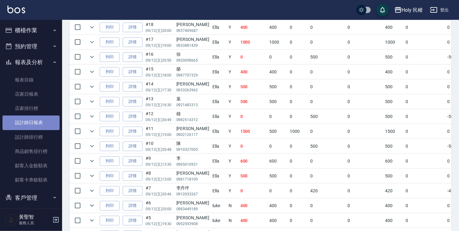
click at [42, 122] on link "設計師日報表" at bounding box center [30, 123] width 57 height 14
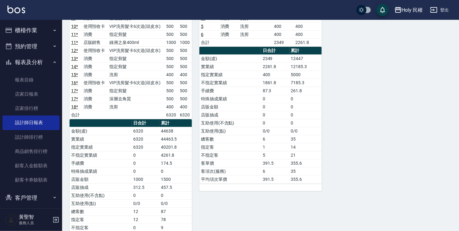
scroll to position [109, 0]
